Goal: Task Accomplishment & Management: Manage account settings

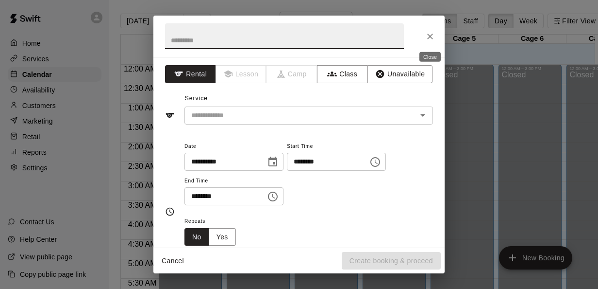
click at [425, 36] on button "Close" at bounding box center [430, 36] width 17 height 17
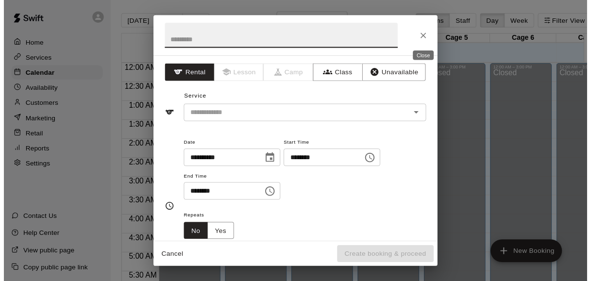
scroll to position [668, 39]
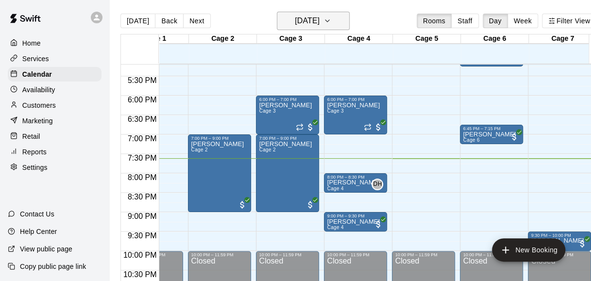
click at [331, 17] on icon "button" at bounding box center [327, 21] width 8 height 12
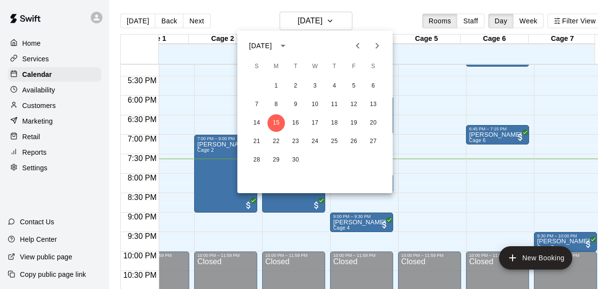
click at [254, 19] on div at bounding box center [299, 144] width 598 height 289
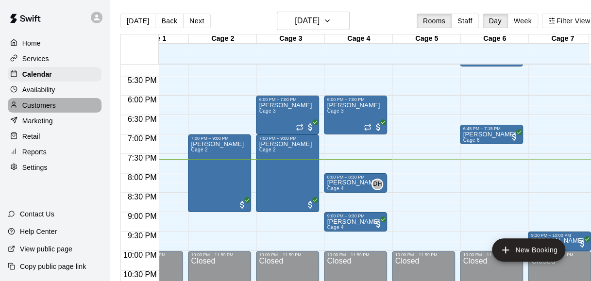
click at [50, 104] on p "Customers" at bounding box center [39, 106] width 34 height 10
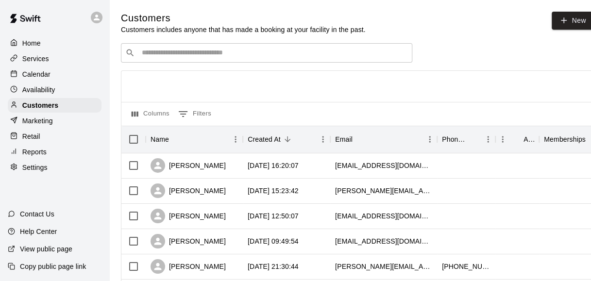
click at [204, 56] on input "Search customers by name or email" at bounding box center [273, 53] width 269 height 10
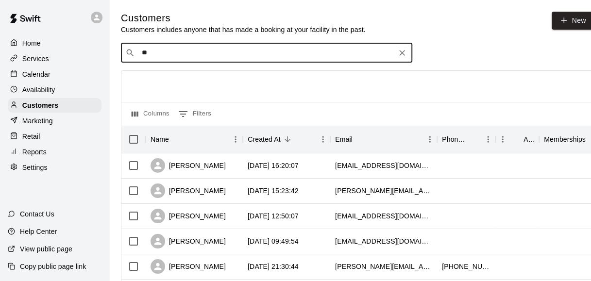
type input "*"
type input "***"
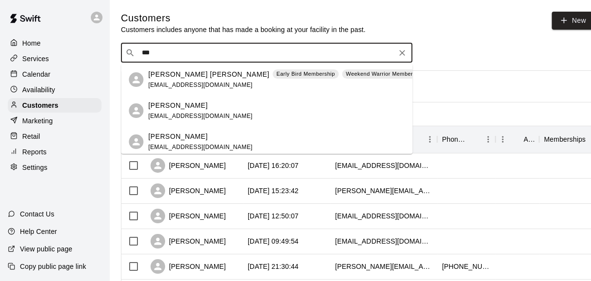
click at [199, 82] on span "bearkat21@yahoo.com" at bounding box center [200, 85] width 104 height 7
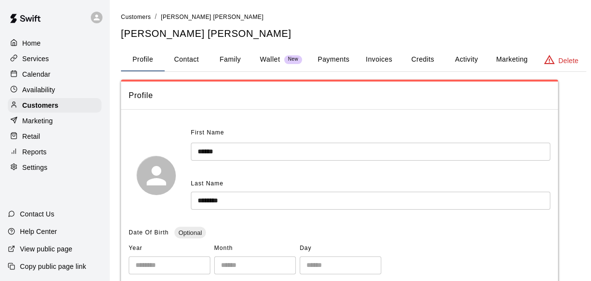
click at [465, 61] on button "Activity" at bounding box center [466, 59] width 44 height 23
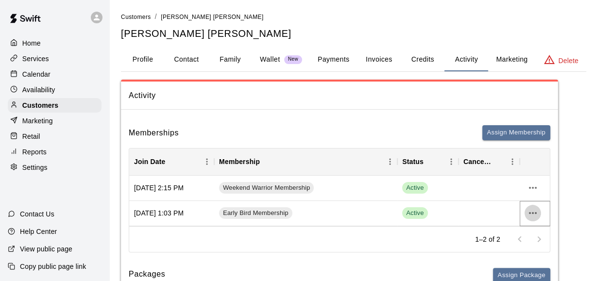
click at [536, 214] on icon "more actions" at bounding box center [533, 213] width 12 height 12
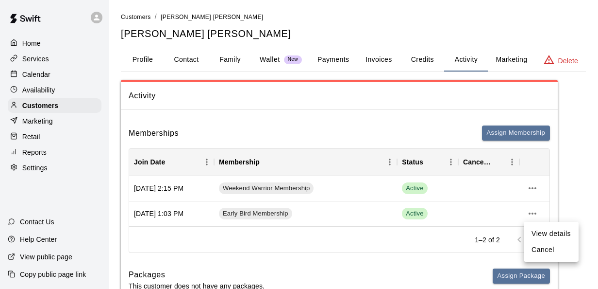
click at [537, 249] on li "Cancel" at bounding box center [551, 249] width 55 height 16
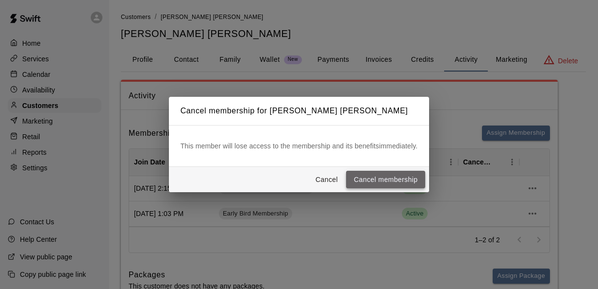
click at [381, 181] on button "Cancel membership" at bounding box center [385, 179] width 79 height 18
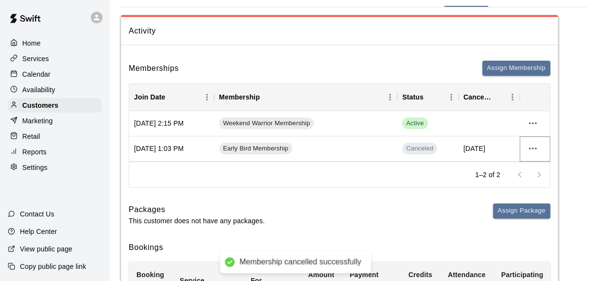
scroll to position [65, 0]
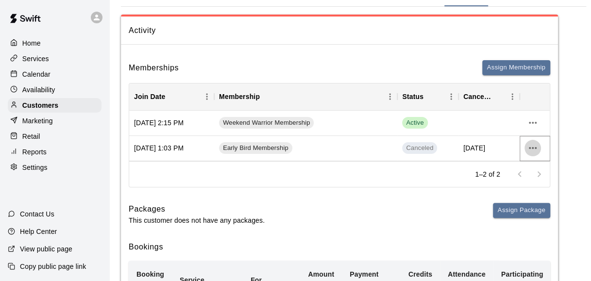
click at [535, 149] on icon "more actions" at bounding box center [533, 148] width 12 height 12
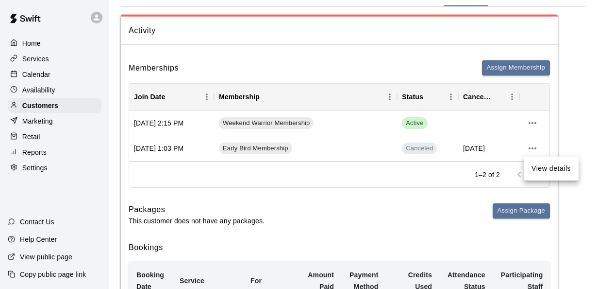
click at [376, 227] on div at bounding box center [299, 144] width 598 height 289
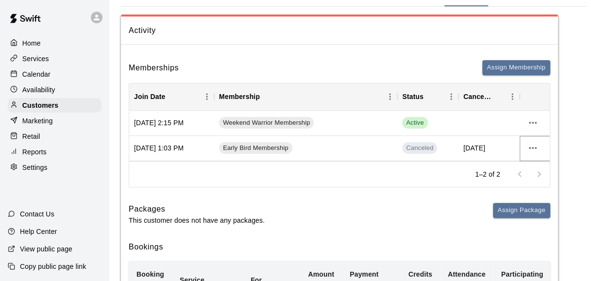
scroll to position [0, 0]
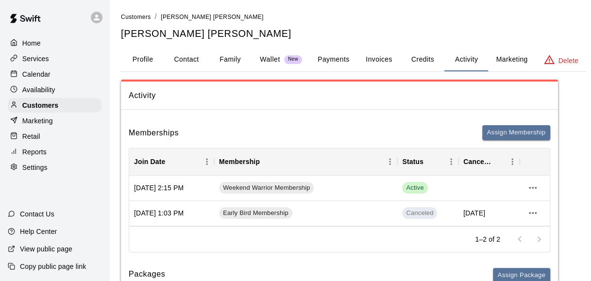
click at [143, 66] on button "Profile" at bounding box center [143, 59] width 44 height 23
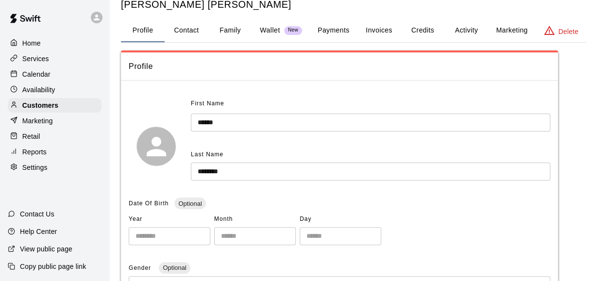
scroll to position [29, 0]
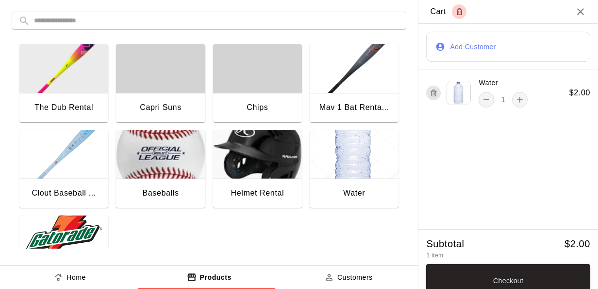
scroll to position [9, 0]
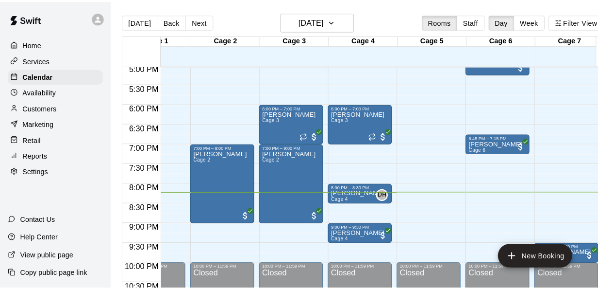
scroll to position [662, 39]
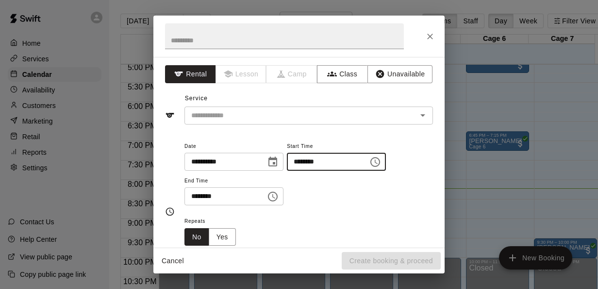
click at [317, 162] on input "********" at bounding box center [324, 162] width 75 height 18
type input "********"
click at [203, 197] on input "********" at bounding box center [222, 196] width 75 height 18
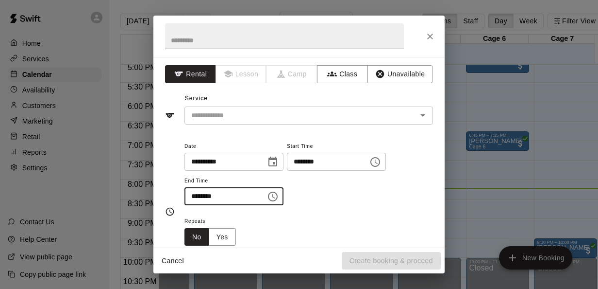
click at [198, 195] on input "********" at bounding box center [222, 196] width 75 height 18
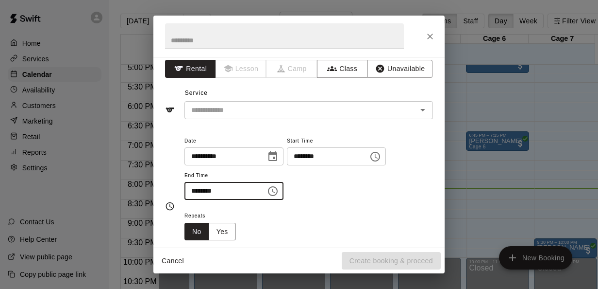
scroll to position [0, 0]
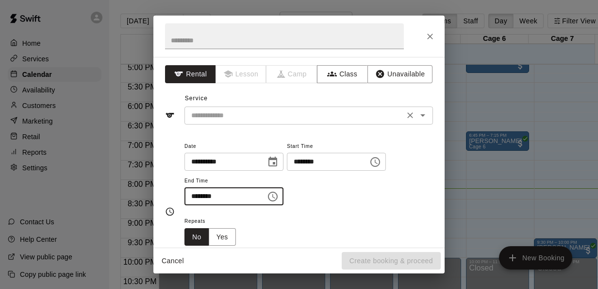
type input "********"
click at [281, 115] on input "text" at bounding box center [294, 115] width 214 height 12
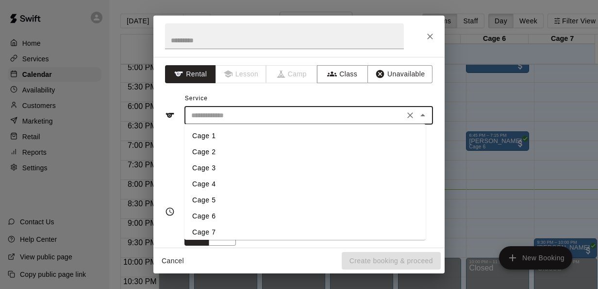
click at [221, 215] on li "Cage 6" at bounding box center [305, 216] width 241 height 16
type input "******"
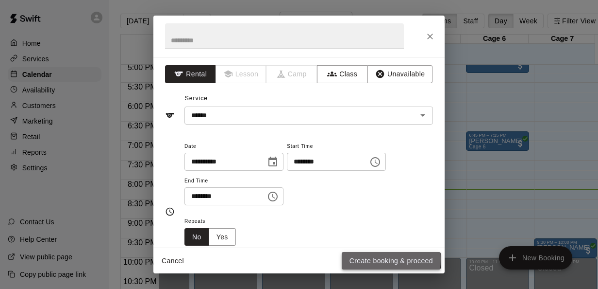
click at [361, 258] on button "Create booking & proceed" at bounding box center [391, 261] width 99 height 18
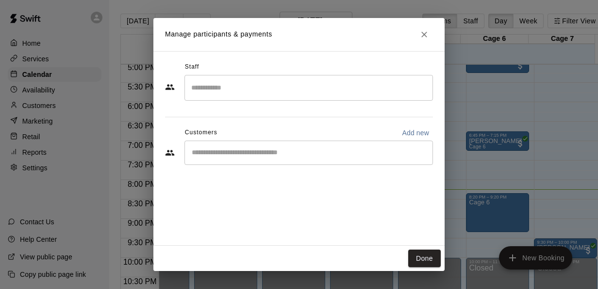
click at [416, 29] on h2 "Manage participants & payments" at bounding box center [298, 34] width 291 height 33
click at [422, 34] on icon "Close" at bounding box center [425, 35] width 10 height 10
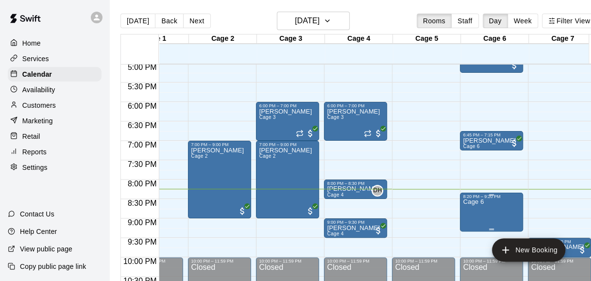
click at [475, 202] on p "Cage 6" at bounding box center [473, 202] width 21 height 0
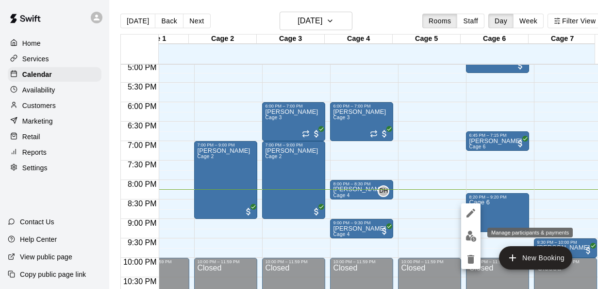
click at [468, 239] on img "edit" at bounding box center [471, 235] width 11 height 11
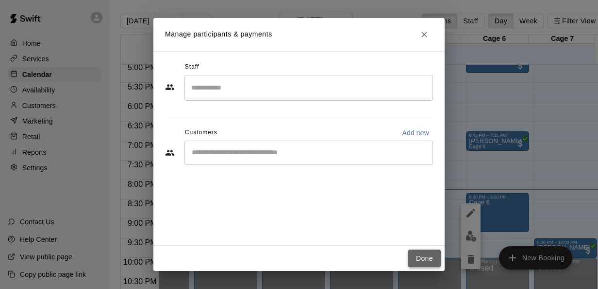
click at [425, 259] on button "Done" at bounding box center [424, 258] width 33 height 18
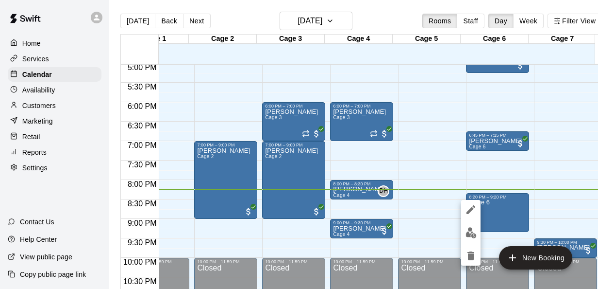
click at [467, 210] on icon "edit" at bounding box center [471, 210] width 12 height 12
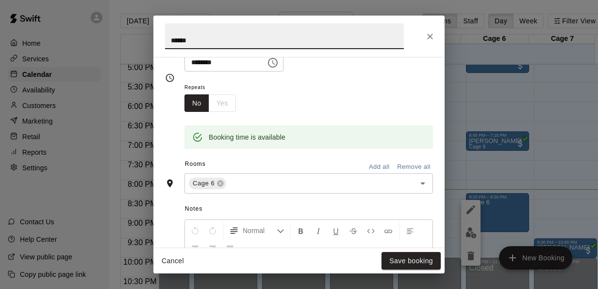
scroll to position [134, 0]
click at [265, 185] on input "text" at bounding box center [315, 183] width 174 height 12
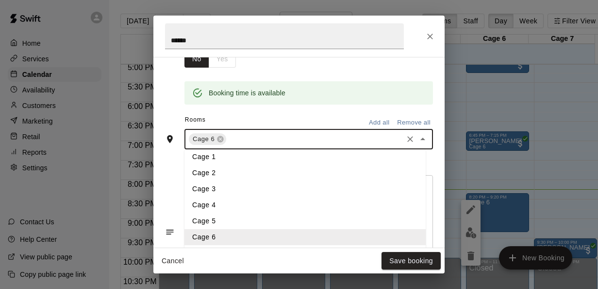
scroll to position [179, 0]
click at [233, 220] on li "Cage 5" at bounding box center [305, 220] width 241 height 16
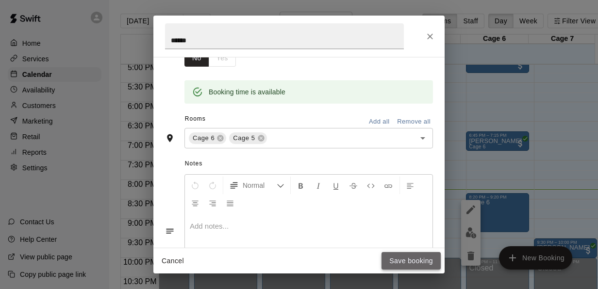
click at [410, 263] on button "Save booking" at bounding box center [411, 261] width 59 height 18
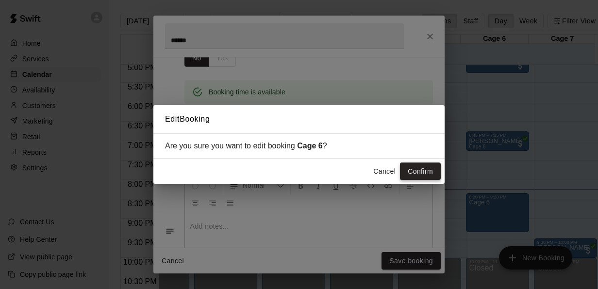
click at [423, 169] on button "Confirm" at bounding box center [420, 171] width 41 height 18
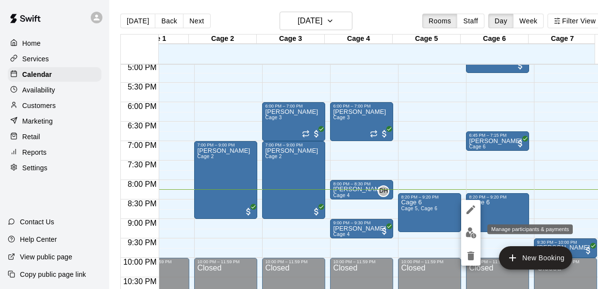
click at [475, 235] on img "edit" at bounding box center [471, 232] width 11 height 11
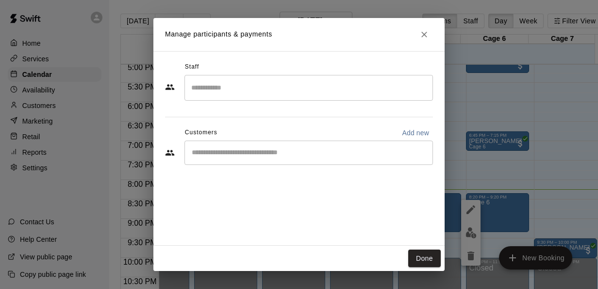
click at [219, 154] on input "Start typing to search customers..." at bounding box center [309, 153] width 240 height 10
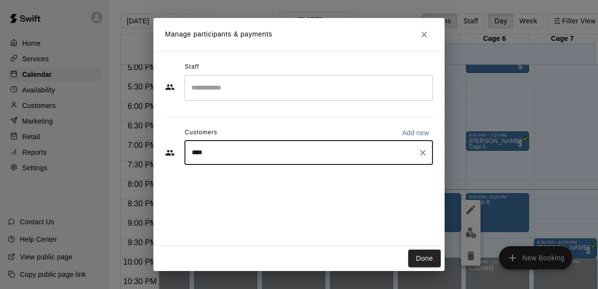
type input "*****"
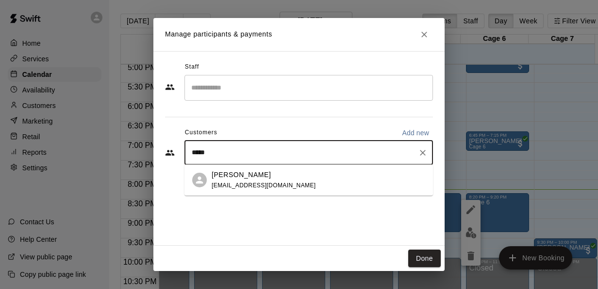
click at [228, 177] on p "[PERSON_NAME]" at bounding box center [241, 175] width 59 height 10
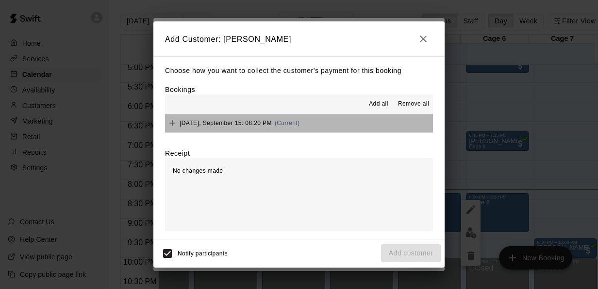
click at [302, 121] on button "[DATE], September 15: 08:20 PM (Current)" at bounding box center [299, 123] width 268 height 18
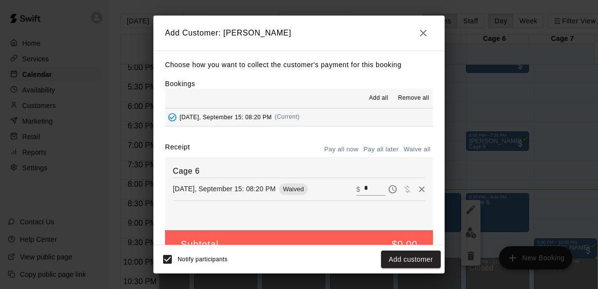
scroll to position [22, 0]
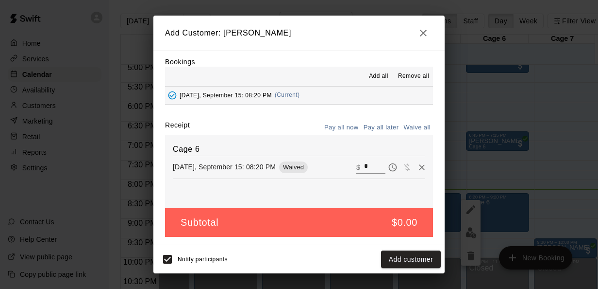
click at [364, 167] on input "*" at bounding box center [374, 166] width 21 height 13
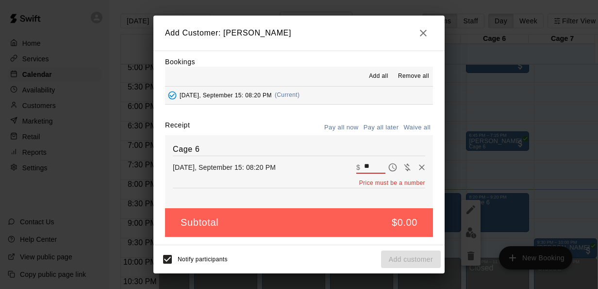
type input "*"
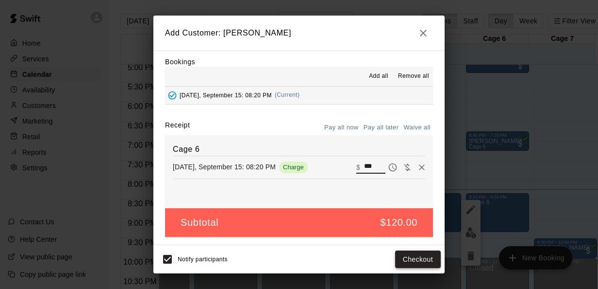
type input "***"
click at [416, 264] on button "Checkout" at bounding box center [418, 259] width 46 height 18
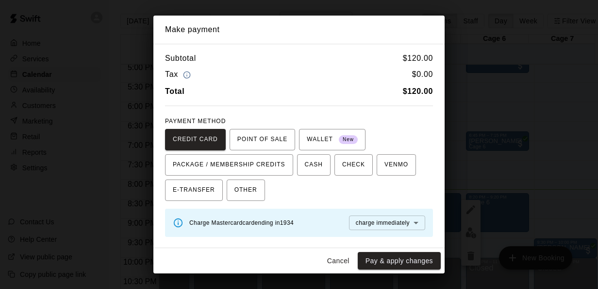
scroll to position [73, 0]
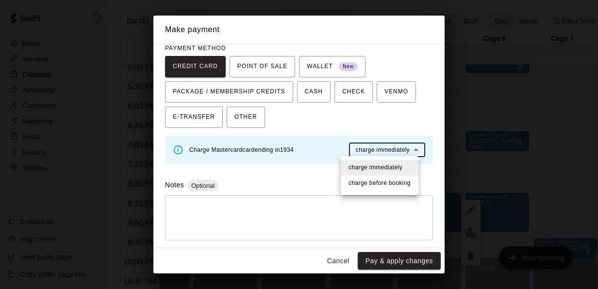
click at [408, 142] on body "Home Services Calendar Availability Customers Marketing Retail Reports Settings…" at bounding box center [299, 152] width 598 height 304
click at [259, 145] on div at bounding box center [299, 144] width 598 height 289
click at [370, 144] on body "Home Services Calendar Availability Customers Marketing Retail Reports Settings…" at bounding box center [299, 152] width 598 height 304
click at [390, 169] on span "charge immediately" at bounding box center [376, 168] width 54 height 10
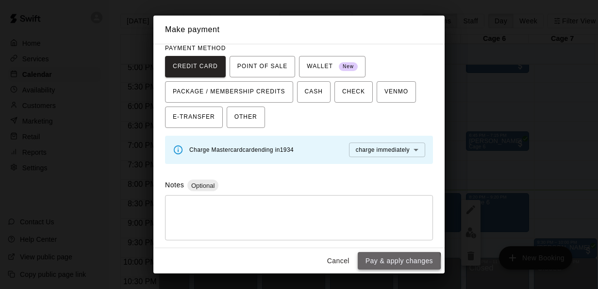
click at [378, 262] on button "Pay & apply changes" at bounding box center [399, 261] width 83 height 18
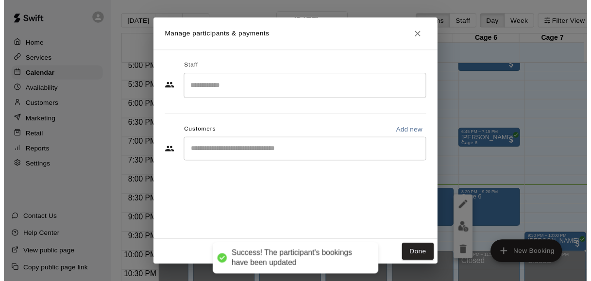
scroll to position [0, 0]
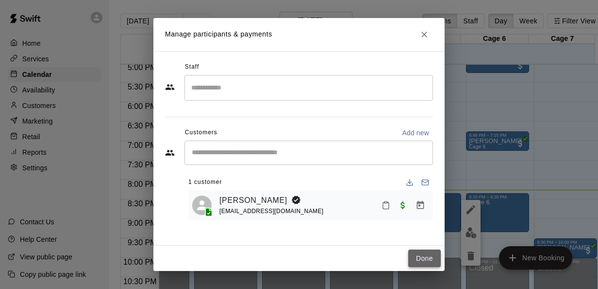
click at [430, 265] on button "Done" at bounding box center [424, 258] width 33 height 18
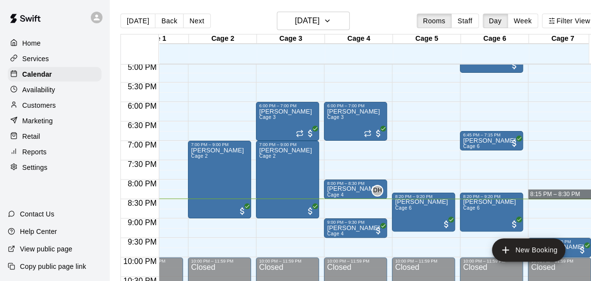
drag, startPoint x: 417, startPoint y: 173, endPoint x: 547, endPoint y: 194, distance: 132.3
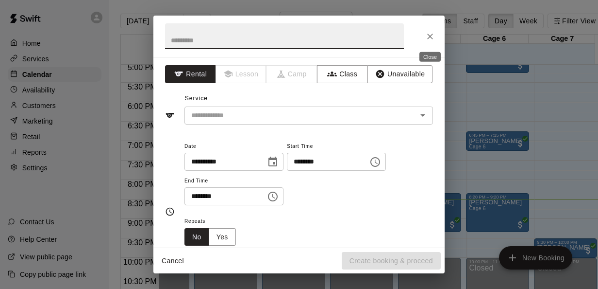
click at [434, 41] on icon "Close" at bounding box center [430, 37] width 10 height 10
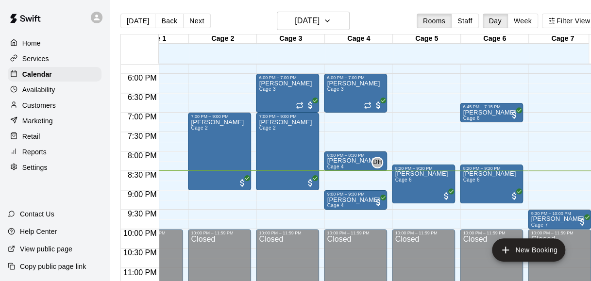
scroll to position [705, 39]
